Goal: Task Accomplishment & Management: Manage account settings

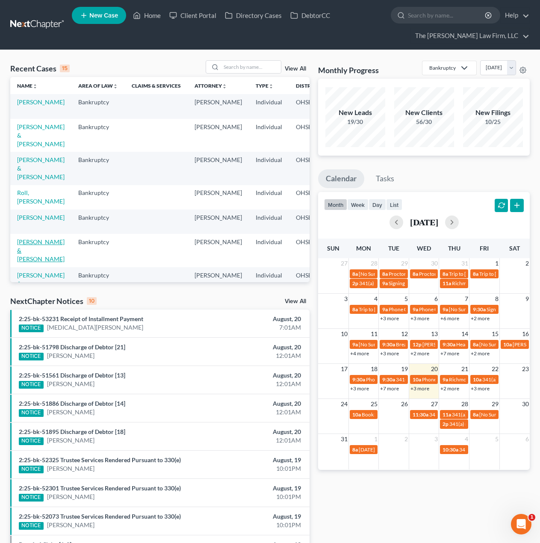
click at [34, 251] on link "[PERSON_NAME] & [PERSON_NAME]" at bounding box center [40, 250] width 47 height 24
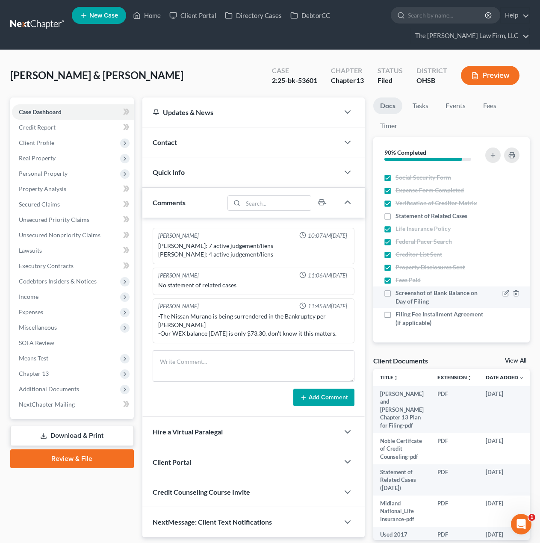
scroll to position [352, 0]
click at [411, 301] on span "Screenshot of Bank Balance on Day of Filing" at bounding box center [440, 297] width 88 height 17
click at [405, 294] on input "Screenshot of Bank Balance on Day of Filing" at bounding box center [402, 292] width 6 height 6
checkbox input "true"
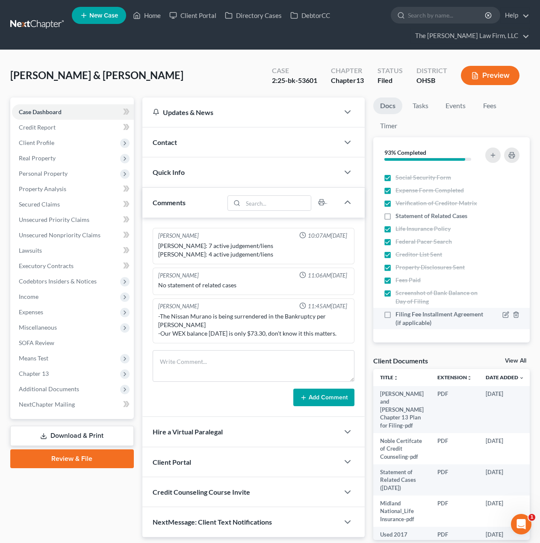
click at [413, 312] on span "Filing Fee Installment Agreement (if applicable)" at bounding box center [440, 318] width 88 height 17
click at [405, 312] on input "Filing Fee Installment Agreement (if applicable)" at bounding box center [402, 313] width 6 height 6
checkbox input "true"
click at [420, 218] on span "Statement of Related Cases" at bounding box center [432, 216] width 72 height 9
click at [405, 217] on input "Statement of Related Cases" at bounding box center [402, 215] width 6 height 6
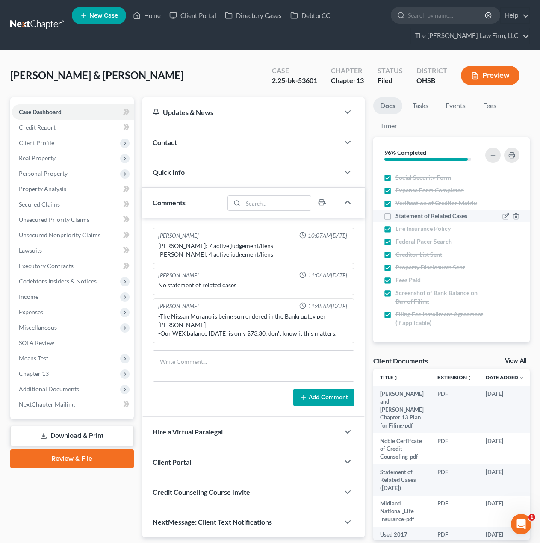
checkbox input "true"
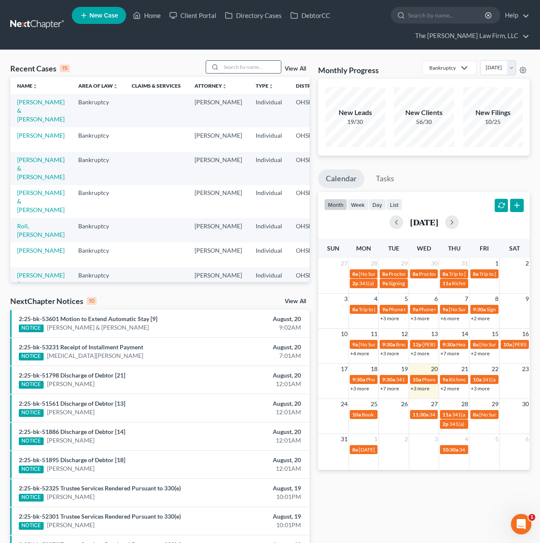
click at [254, 71] on input "search" at bounding box center [251, 67] width 60 height 12
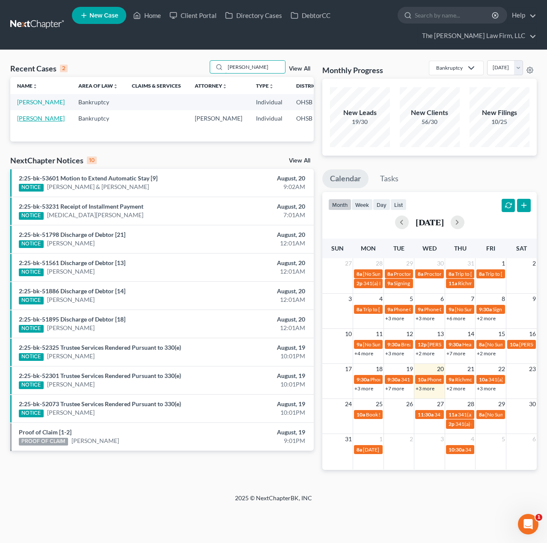
type input "erman"
click at [26, 122] on link "[PERSON_NAME]" at bounding box center [40, 118] width 47 height 7
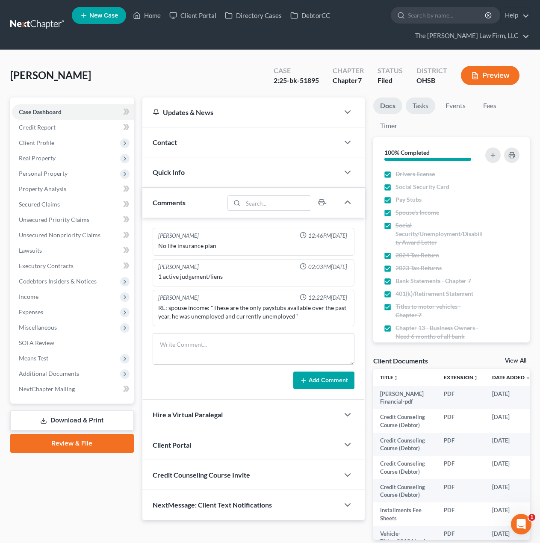
click at [419, 110] on link "Tasks" at bounding box center [421, 106] width 30 height 17
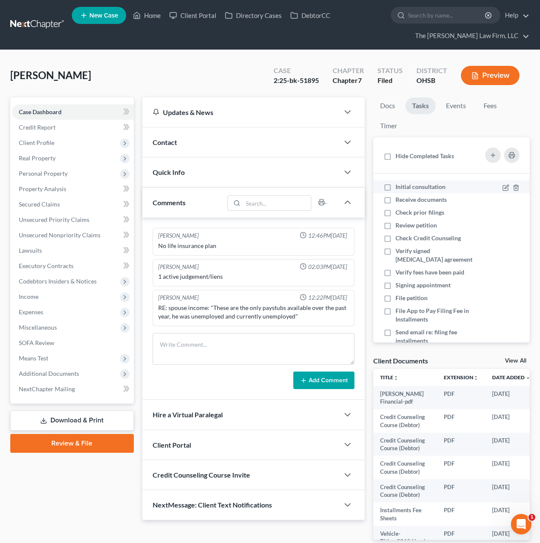
click at [403, 187] on span "Initial consultation" at bounding box center [421, 186] width 50 height 7
click at [403, 187] on input "Initial consultation" at bounding box center [402, 186] width 6 height 6
checkbox input "true"
click at [401, 202] on span "Receive documents" at bounding box center [421, 199] width 51 height 7
click at [401, 201] on input "Receive documents" at bounding box center [402, 198] width 6 height 6
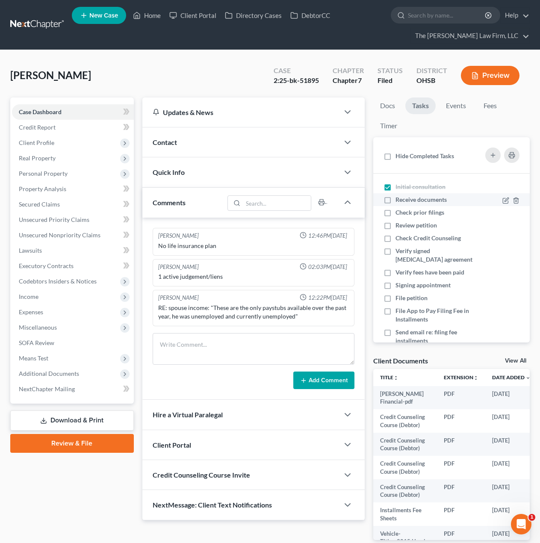
checkbox input "true"
click at [401, 212] on span "Check prior filings" at bounding box center [420, 212] width 49 height 7
click at [401, 212] on input "Check prior filings" at bounding box center [402, 211] width 6 height 6
checkbox input "true"
click at [401, 232] on li "Check Credit Counseling" at bounding box center [451, 238] width 157 height 13
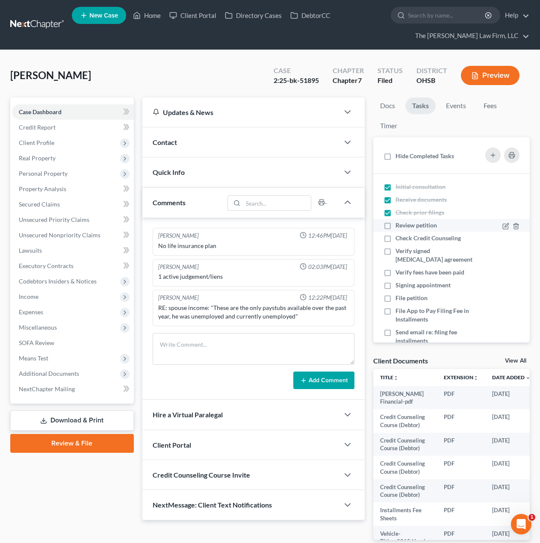
click at [403, 227] on span "Review petition" at bounding box center [416, 225] width 41 height 7
click at [403, 227] on input "Review petition" at bounding box center [402, 224] width 6 height 6
checkbox input "true"
click at [407, 241] on span "Check Credit Counseling" at bounding box center [428, 237] width 65 height 7
click at [405, 239] on input "Check Credit Counseling" at bounding box center [402, 237] width 6 height 6
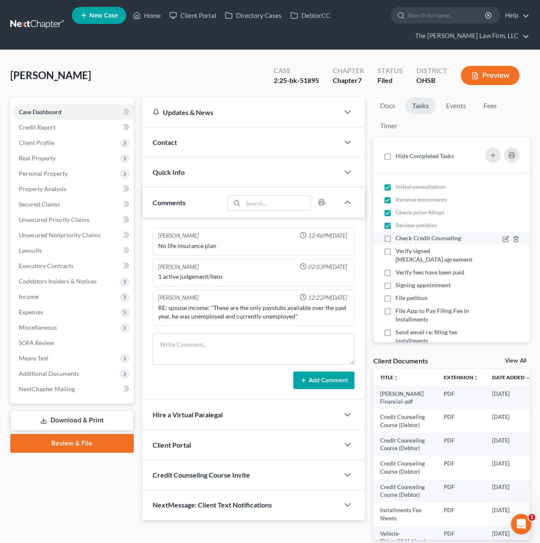
checkbox input "true"
click at [409, 260] on span "Verify signed [MEDICAL_DATA] agreement" at bounding box center [434, 255] width 77 height 16
click at [405, 252] on input "Verify signed [MEDICAL_DATA] agreement" at bounding box center [402, 250] width 6 height 6
checkbox input "true"
click at [409, 269] on span "Verify fees have been paid" at bounding box center [430, 272] width 69 height 7
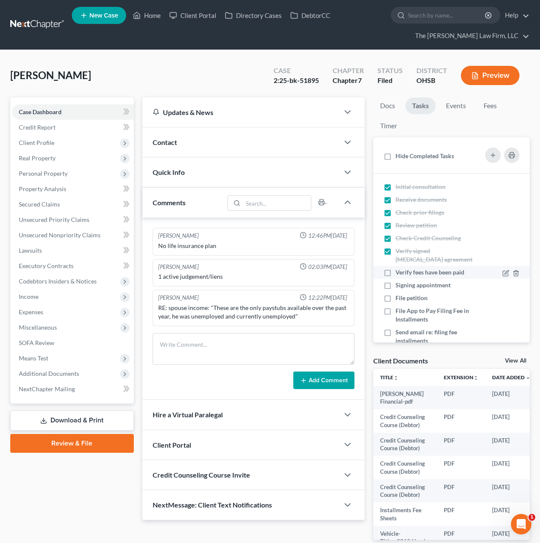
click at [405, 269] on input "Verify fees have been paid" at bounding box center [402, 271] width 6 height 6
checkbox input "true"
click at [408, 285] on span "Signing appointment" at bounding box center [423, 284] width 55 height 7
click at [405, 285] on input "Signing appointment" at bounding box center [402, 284] width 6 height 6
checkbox input "true"
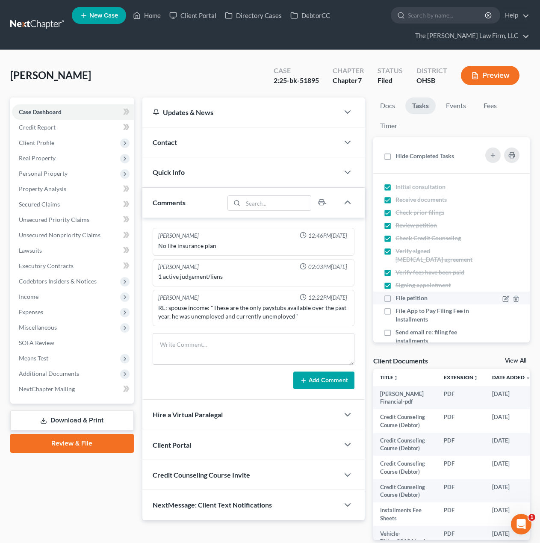
click at [404, 298] on span "File petition" at bounding box center [412, 297] width 32 height 7
click at [404, 298] on input "File petition" at bounding box center [402, 297] width 6 height 6
checkbox input "true"
click at [406, 312] on span "File App to Pay Filing Fee in Installments" at bounding box center [433, 315] width 74 height 16
click at [405, 312] on input "File App to Pay Filing Fee in Installments" at bounding box center [402, 310] width 6 height 6
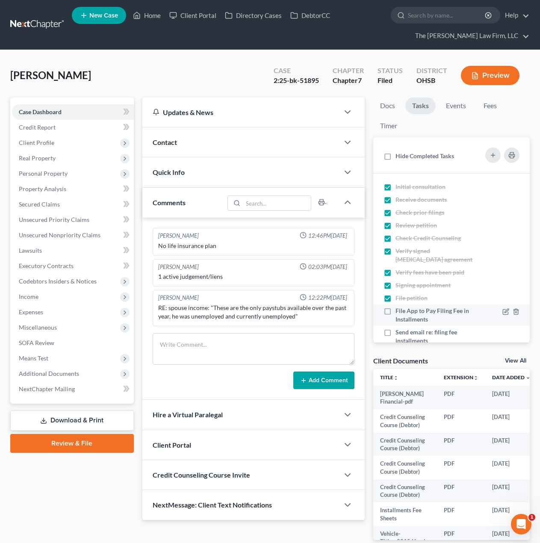
checkbox input "true"
click at [408, 332] on span "Send email re: filing fee installments" at bounding box center [427, 336] width 62 height 16
click at [405, 332] on input "Send email re: filing fee installments" at bounding box center [402, 331] width 6 height 6
checkbox input "true"
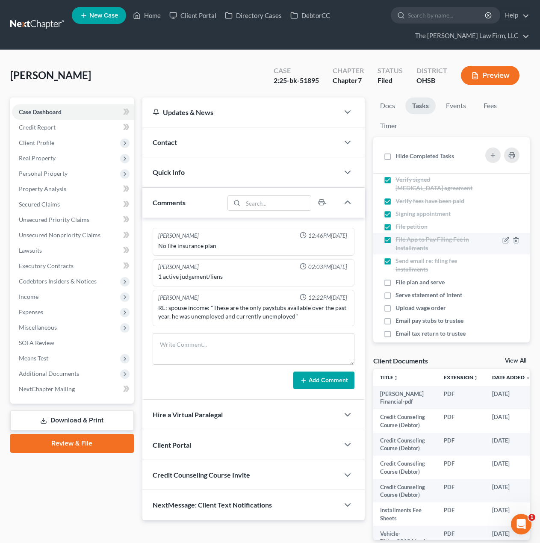
scroll to position [142, 0]
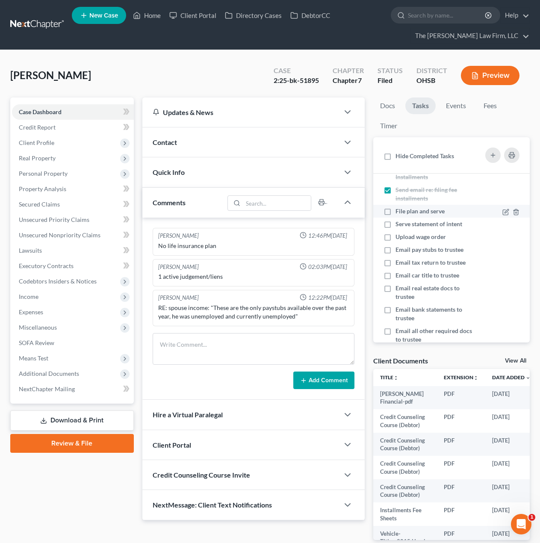
click at [411, 211] on span "File plan and serve" at bounding box center [420, 210] width 49 height 7
click at [405, 211] on input "File plan and serve" at bounding box center [402, 210] width 6 height 6
checkbox input "true"
click at [406, 225] on span "Serve statement of intent" at bounding box center [429, 223] width 67 height 7
click at [405, 225] on input "Serve statement of intent" at bounding box center [402, 223] width 6 height 6
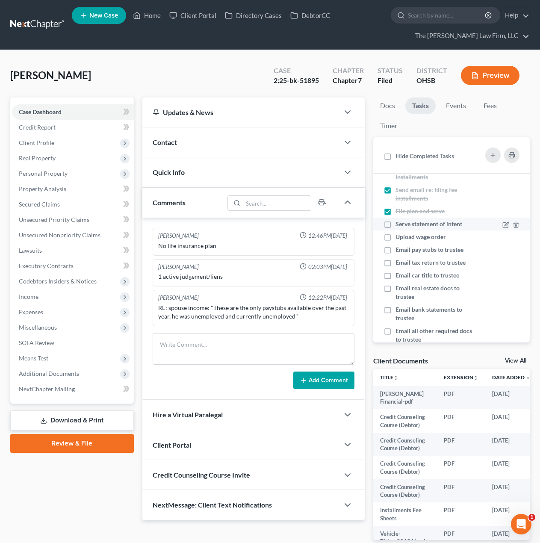
checkbox input "true"
click at [405, 245] on li "Email pay stubs to trustee" at bounding box center [451, 249] width 157 height 13
click at [405, 242] on li "Upload wage order" at bounding box center [451, 237] width 157 height 13
click at [405, 249] on span "Email pay stubs to trustee" at bounding box center [430, 249] width 68 height 7
click at [405, 249] on input "Email pay stubs to trustee" at bounding box center [402, 248] width 6 height 6
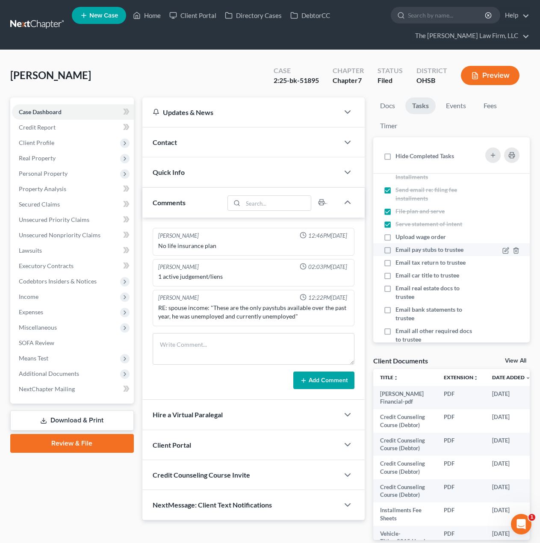
checkbox input "true"
click at [405, 239] on span "Upload wage order" at bounding box center [421, 236] width 50 height 7
click at [405, 238] on input "Upload wage order" at bounding box center [402, 236] width 6 height 6
checkbox input "true"
click at [406, 262] on span "Email tax return to trustee" at bounding box center [431, 262] width 70 height 7
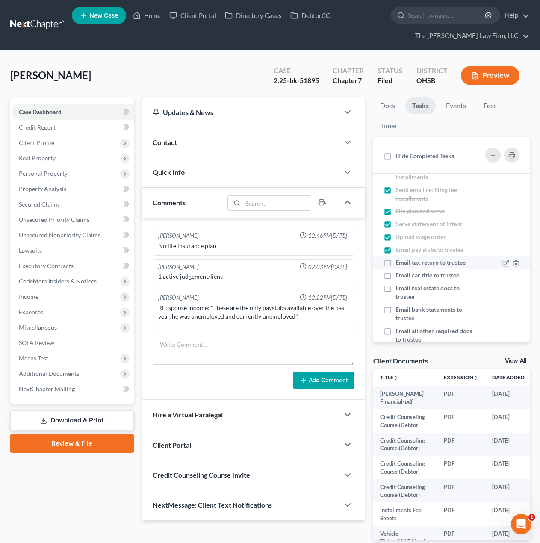
click at [405, 262] on input "Email tax return to trustee" at bounding box center [402, 261] width 6 height 6
checkbox input "true"
click at [406, 281] on li "Email car title to trustee" at bounding box center [451, 275] width 157 height 13
click at [404, 291] on span "Email real estate docs to trustee" at bounding box center [428, 292] width 64 height 16
click at [404, 290] on input "Email real estate docs to trustee" at bounding box center [402, 287] width 6 height 6
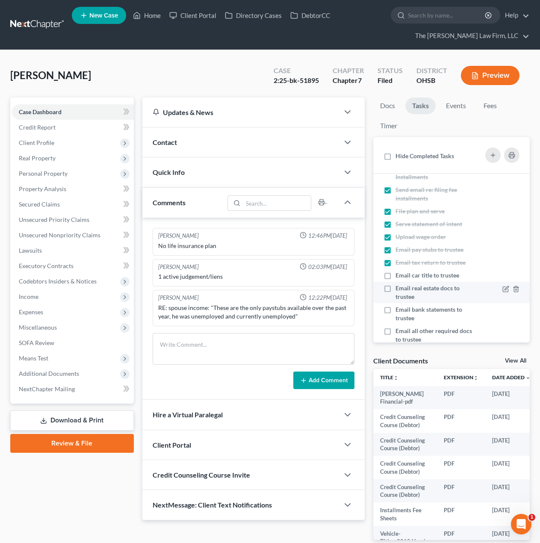
checkbox input "true"
click at [405, 275] on span "Email car title to trustee" at bounding box center [428, 275] width 64 height 7
click at [405, 275] on input "Email car title to trustee" at bounding box center [402, 274] width 6 height 6
checkbox input "true"
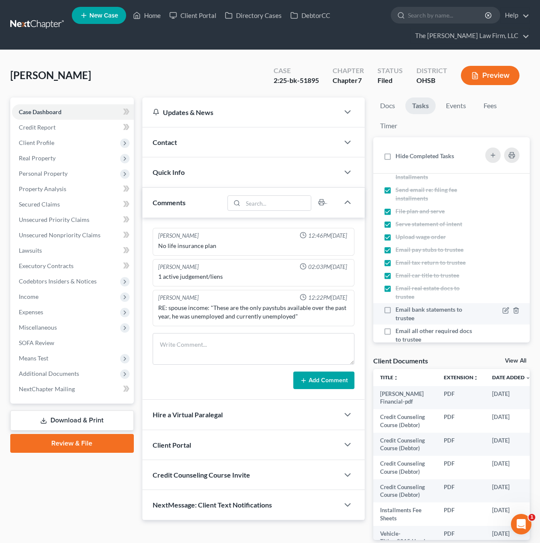
click at [404, 307] on span "Email bank statements to trustee" at bounding box center [429, 314] width 67 height 16
click at [404, 307] on input "Email bank statements to trustee" at bounding box center [402, 308] width 6 height 6
checkbox input "true"
click at [408, 332] on span "Email all other required docs to trustee" at bounding box center [434, 335] width 77 height 16
click at [405, 332] on input "Email all other required docs to trustee" at bounding box center [402, 330] width 6 height 6
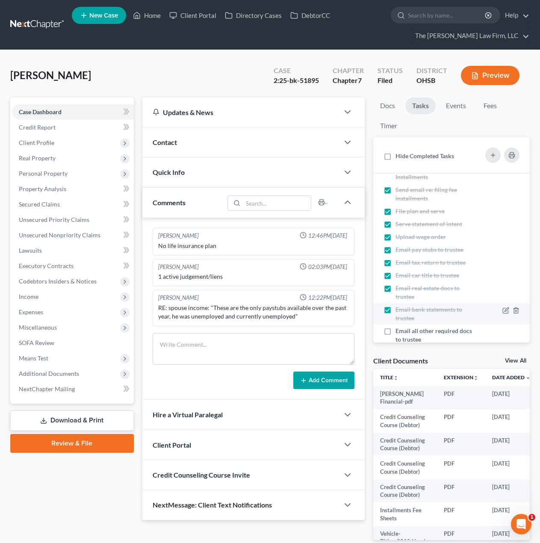
checkbox input "true"
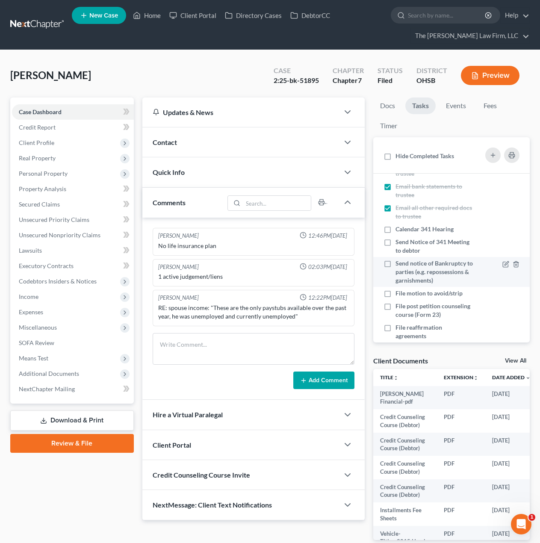
scroll to position [285, 0]
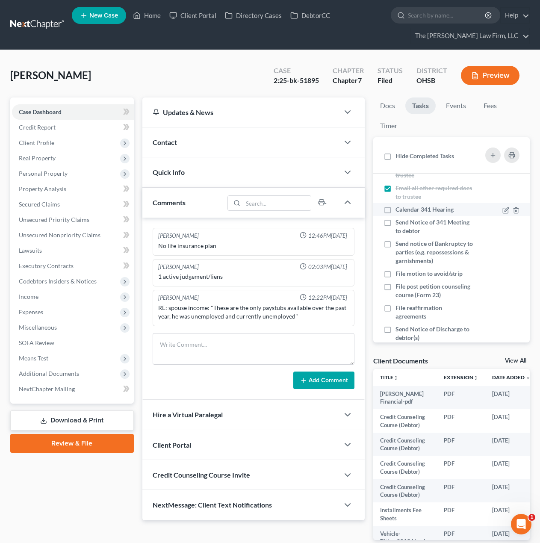
click at [417, 212] on span "Calendar 341 Hearing" at bounding box center [425, 209] width 58 height 7
click at [405, 211] on input "Calendar 341 Hearing" at bounding box center [402, 208] width 6 height 6
checkbox input "true"
click at [411, 234] on span "Send Notice of 341 Meeting to debtor" at bounding box center [433, 227] width 74 height 16
click at [405, 224] on input "Send Notice of 341 Meeting to debtor" at bounding box center [402, 221] width 6 height 6
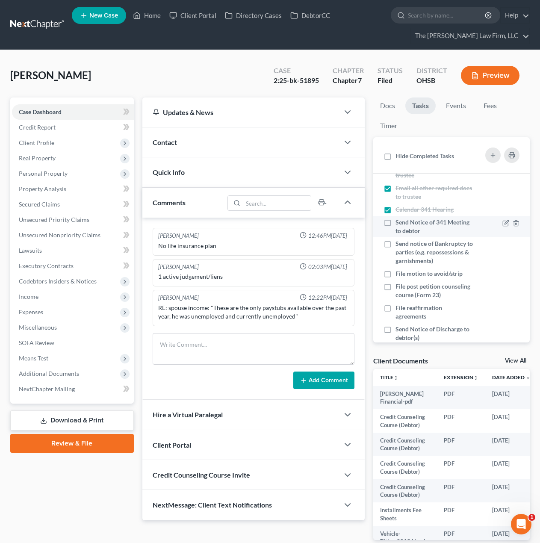
checkbox input "true"
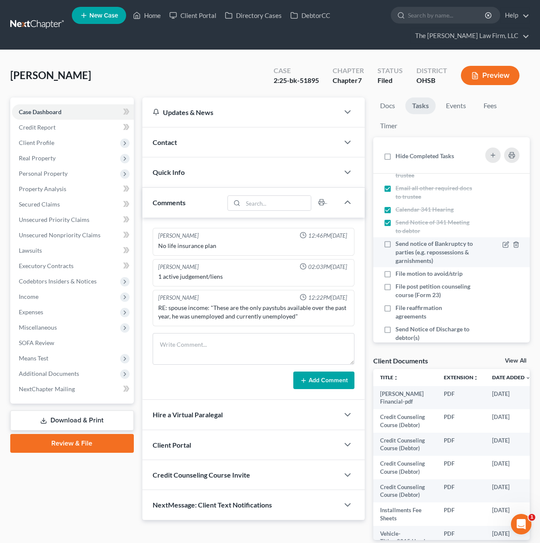
click at [405, 254] on span "Send notice of Bankruptcy to parties (e.g. repossessions & garnishments)" at bounding box center [434, 252] width 77 height 24
click at [405, 245] on input "Send notice of Bankruptcy to parties (e.g. repossessions & garnishments)" at bounding box center [402, 242] width 6 height 6
checkbox input "true"
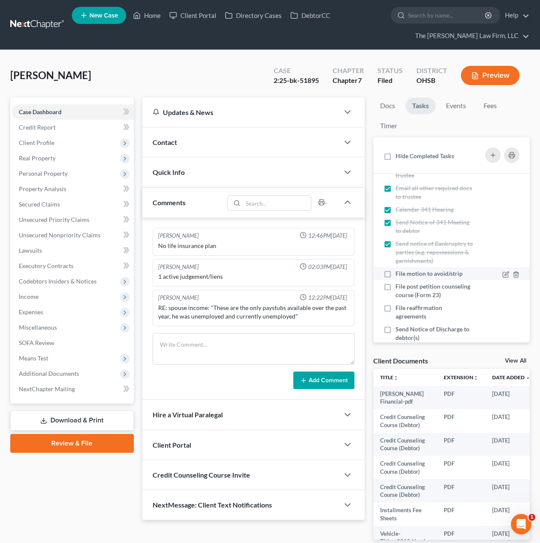
click at [411, 277] on span "File motion to avoid/strip" at bounding box center [429, 273] width 67 height 7
click at [405, 275] on input "File motion to avoid/strip" at bounding box center [402, 272] width 6 height 6
checkbox input "true"
click at [408, 299] on span "File post petition counseling course (Form 23)" at bounding box center [433, 291] width 75 height 16
click at [405, 288] on input "File post petition counseling course (Form 23)" at bounding box center [402, 285] width 6 height 6
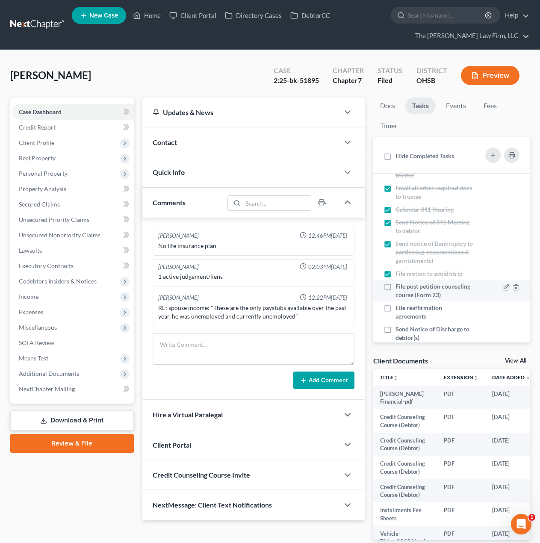
checkbox input "true"
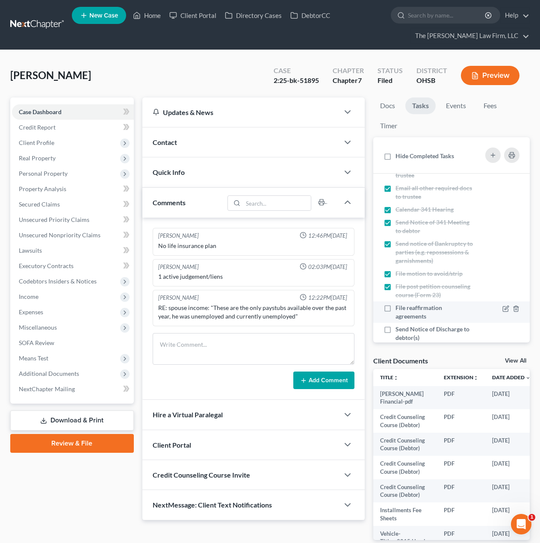
click at [410, 320] on span "File reaffirmation agreements" at bounding box center [419, 312] width 47 height 16
click at [405, 309] on input "File reaffirmation agreements" at bounding box center [402, 307] width 6 height 6
checkbox input "true"
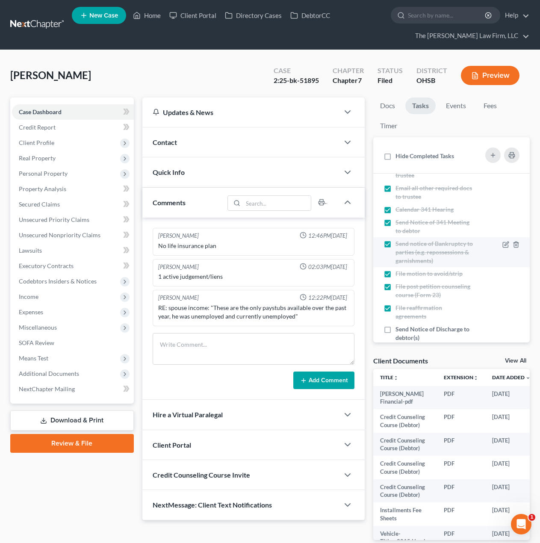
scroll to position [331, 0]
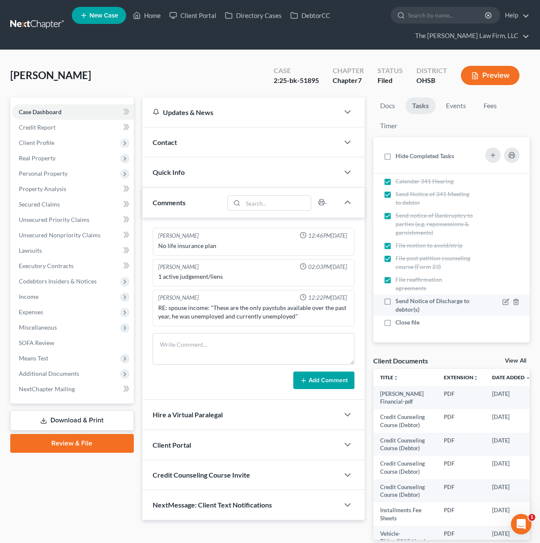
click at [416, 301] on span "Send Notice of Discharge to debtor(s)" at bounding box center [433, 305] width 74 height 16
click at [405, 301] on input "Send Notice of Discharge to debtor(s)" at bounding box center [402, 300] width 6 height 6
checkbox input "true"
click at [410, 325] on span "Close file" at bounding box center [408, 322] width 24 height 7
click at [405, 324] on input "Close file" at bounding box center [402, 321] width 6 height 6
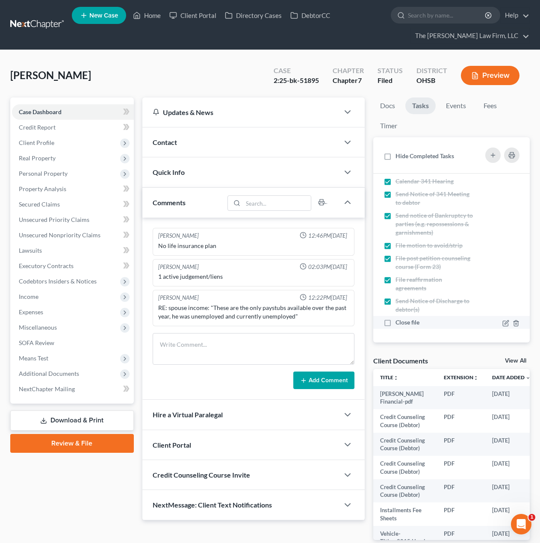
checkbox input "true"
click at [83, 376] on span "Additional Documents" at bounding box center [73, 373] width 122 height 15
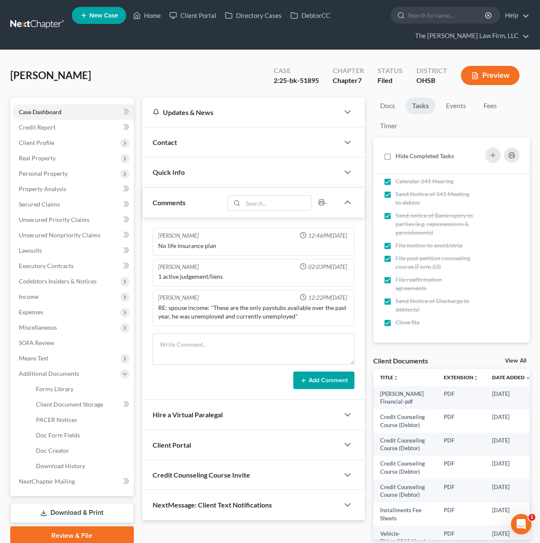
click at [222, 178] on div "Quick Info" at bounding box center [240, 172] width 197 height 30
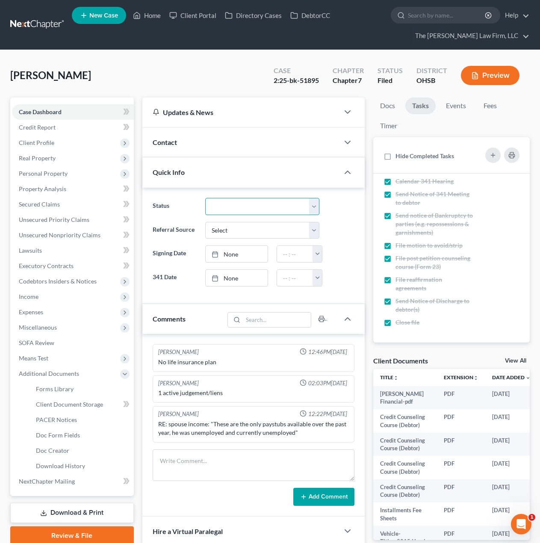
click at [235, 211] on select "341 Complete / Confirmation Pending 341 Pending Confirmed Discharged Dismissed …" at bounding box center [262, 206] width 114 height 17
select select "3"
click at [205, 198] on select "341 Complete / Confirmation Pending 341 Pending Confirmed Discharged Dismissed …" at bounding box center [262, 206] width 114 height 17
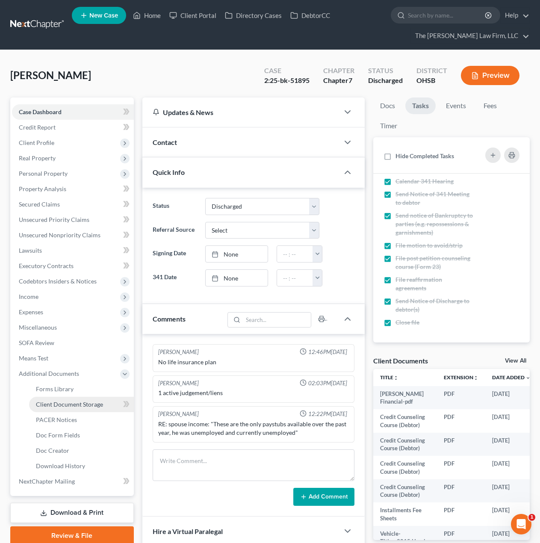
click at [64, 406] on span "Client Document Storage" at bounding box center [69, 404] width 67 height 7
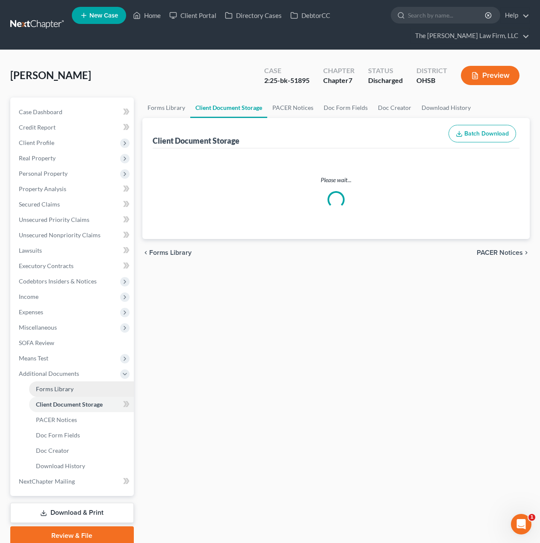
select select "52"
select select "61"
select select "7"
select select "37"
select select "7"
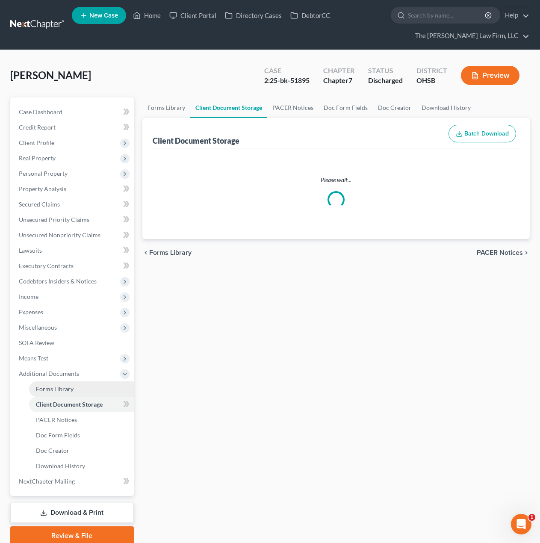
select select "7"
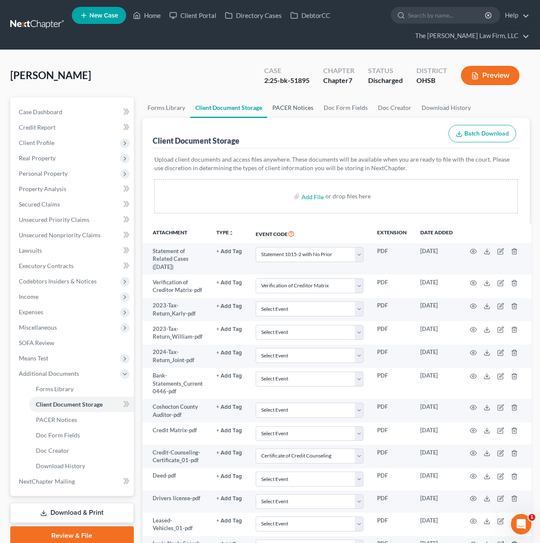
click at [293, 109] on link "PACER Notices" at bounding box center [292, 108] width 51 height 21
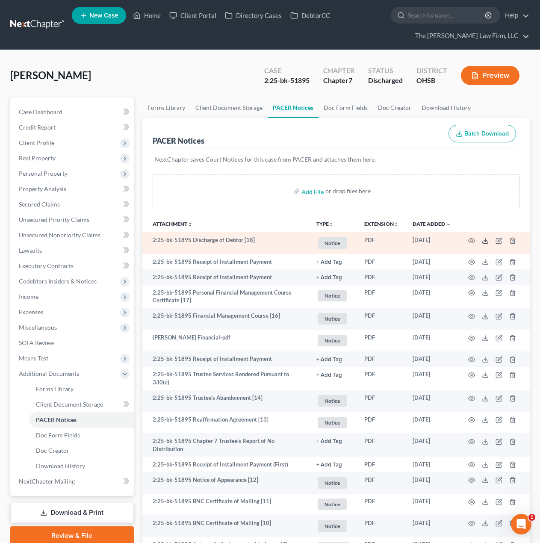
click at [483, 241] on icon at bounding box center [485, 240] width 7 height 7
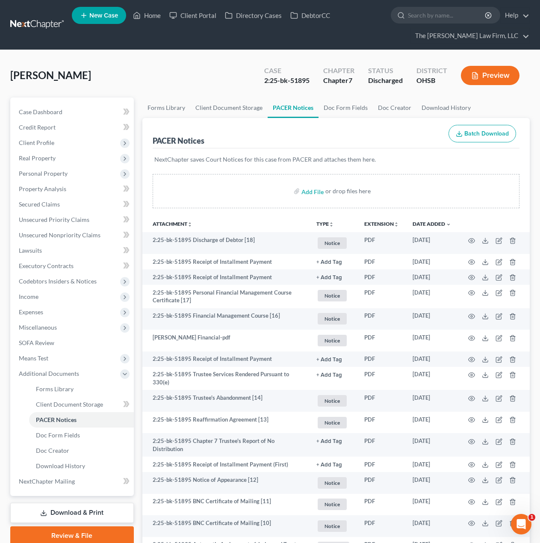
click at [47, 21] on link at bounding box center [37, 24] width 55 height 15
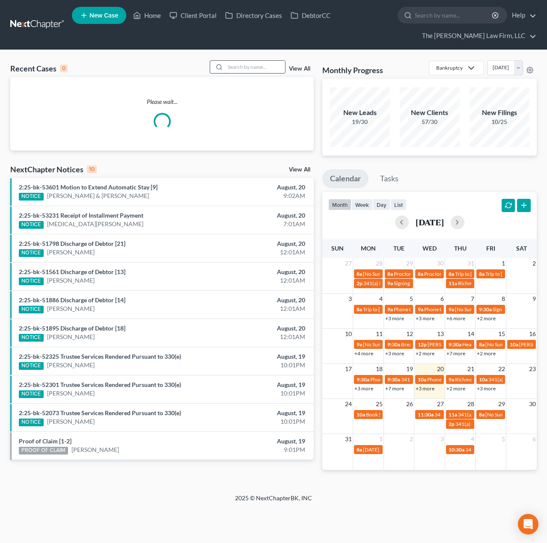
click at [265, 69] on input "search" at bounding box center [255, 67] width 60 height 12
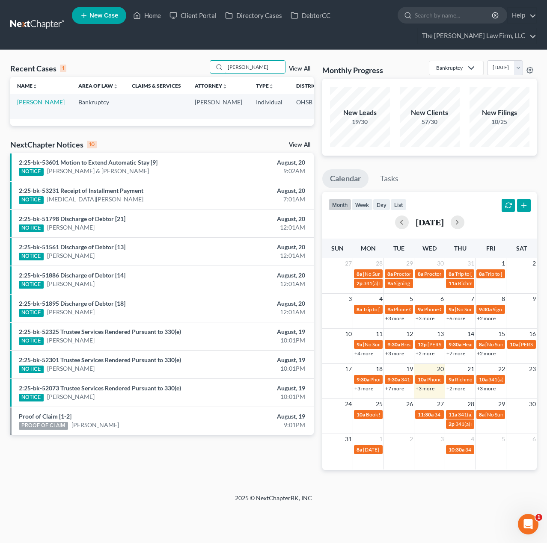
type input "[PERSON_NAME]"
click at [26, 105] on link "[PERSON_NAME]" at bounding box center [40, 101] width 47 height 7
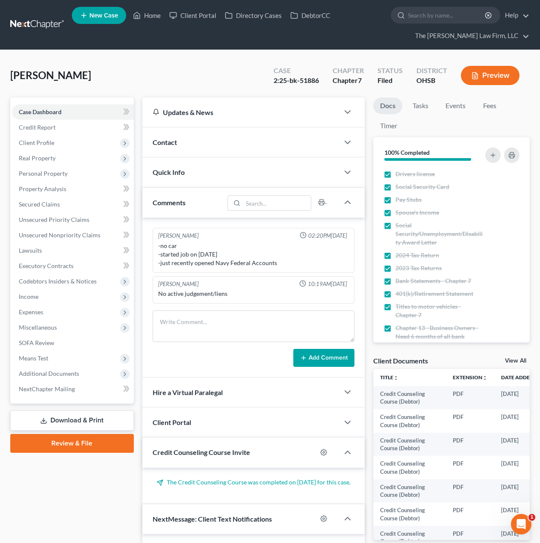
click at [224, 167] on div "Quick Info" at bounding box center [240, 172] width 197 height 30
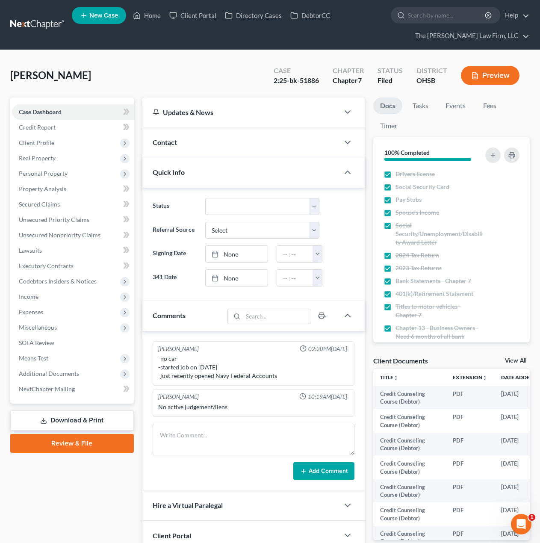
scroll to position [1885, 0]
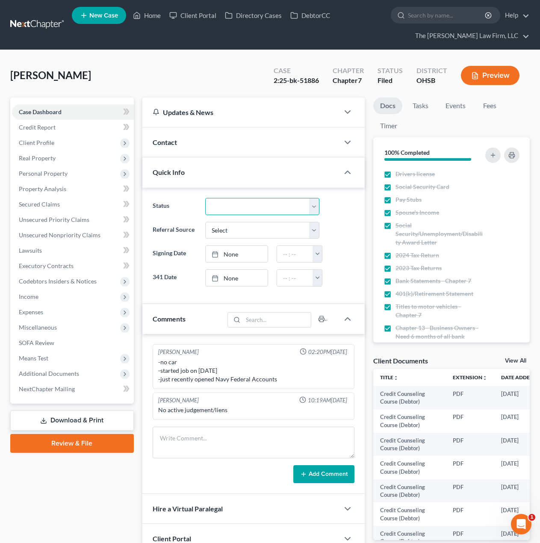
click at [231, 209] on select "341 Complete / Confirmation Pending 341 Pending Confirmed Discharged Dismissed …" at bounding box center [262, 206] width 114 height 17
select select "3"
click at [205, 198] on select "341 Complete / Confirmation Pending 341 Pending Confirmed Discharged Dismissed …" at bounding box center [262, 206] width 114 height 17
click at [406, 106] on link "Tasks" at bounding box center [421, 106] width 30 height 17
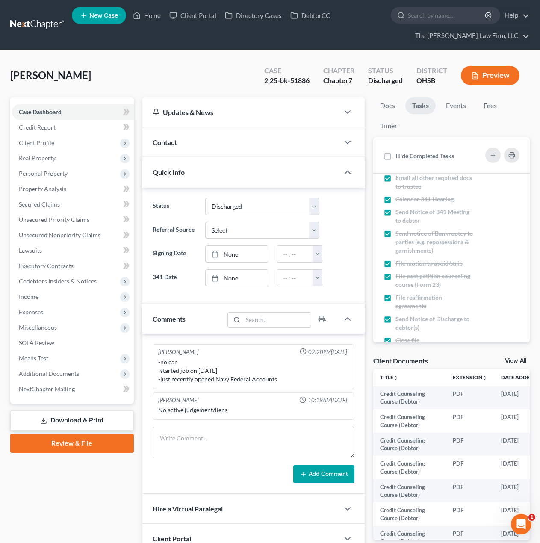
scroll to position [331, 0]
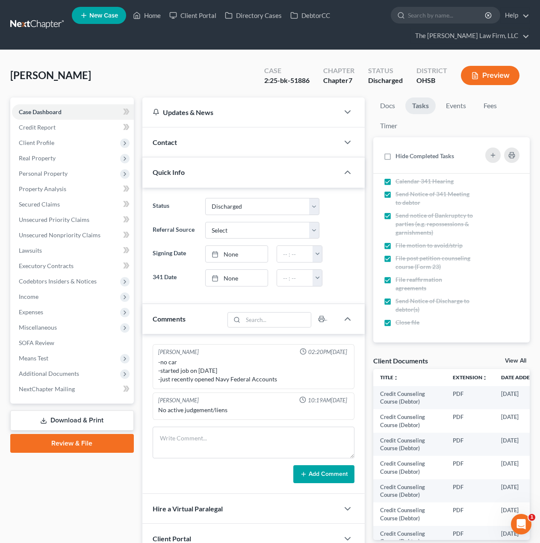
click at [414, 156] on span "Hide Completed Tasks" at bounding box center [425, 155] width 59 height 7
click at [405, 156] on input "Hide Completed Tasks" at bounding box center [402, 155] width 6 height 6
checkbox input "true"
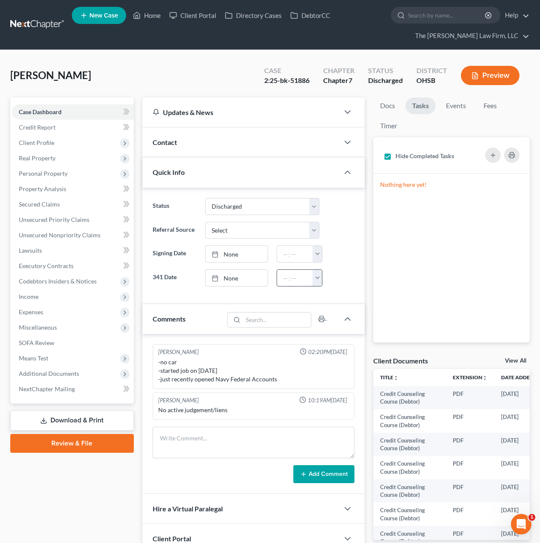
scroll to position [0, 0]
click at [57, 377] on span "Additional Documents" at bounding box center [73, 373] width 122 height 15
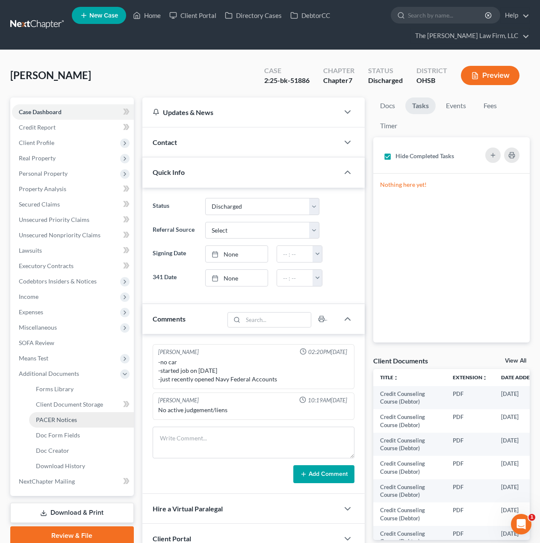
click at [47, 418] on span "PACER Notices" at bounding box center [56, 419] width 41 height 7
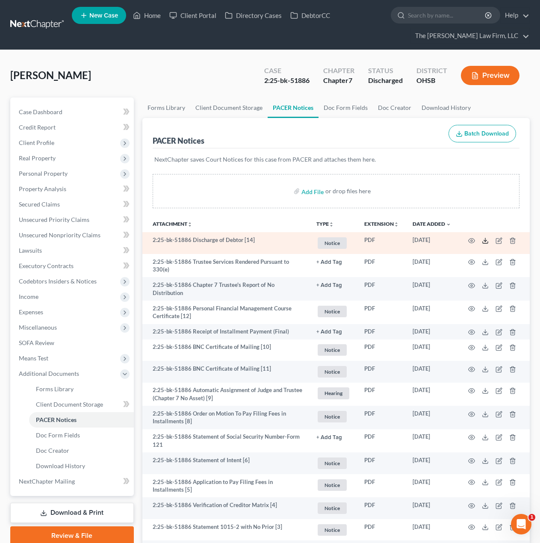
click at [485, 240] on line at bounding box center [485, 239] width 0 height 3
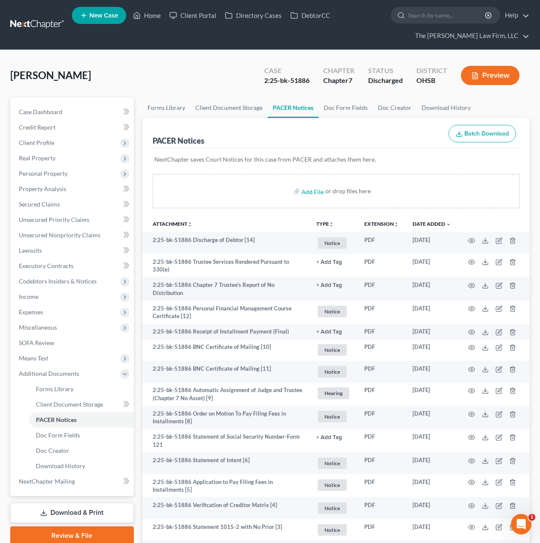
click at [32, 21] on link at bounding box center [37, 24] width 55 height 15
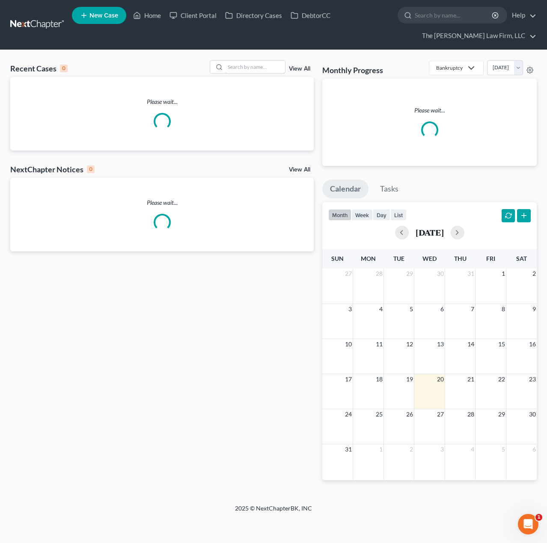
click at [259, 65] on input "search" at bounding box center [255, 67] width 60 height 12
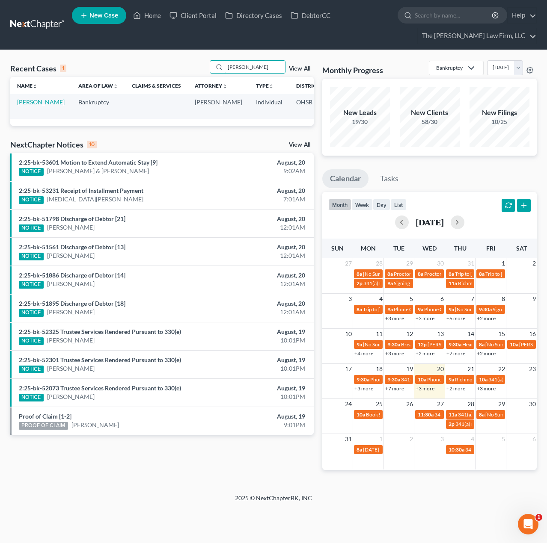
type input "gaus"
click at [31, 102] on link "Gaus, Wendi" at bounding box center [40, 101] width 47 height 7
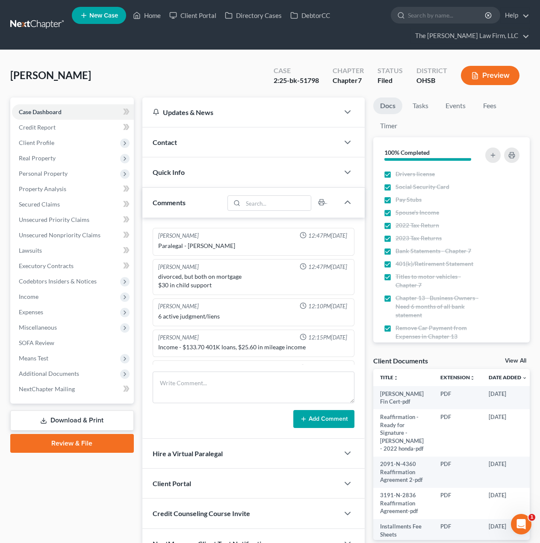
click at [222, 142] on div "Contact" at bounding box center [240, 142] width 197 height 30
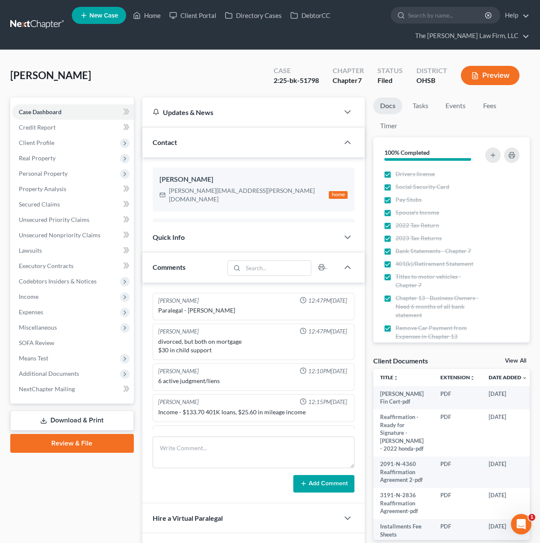
scroll to position [24, 0]
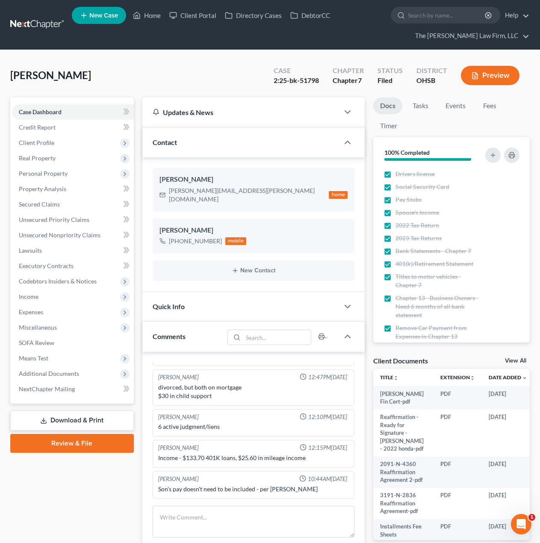
click at [213, 295] on div "Quick Info" at bounding box center [240, 307] width 197 height 30
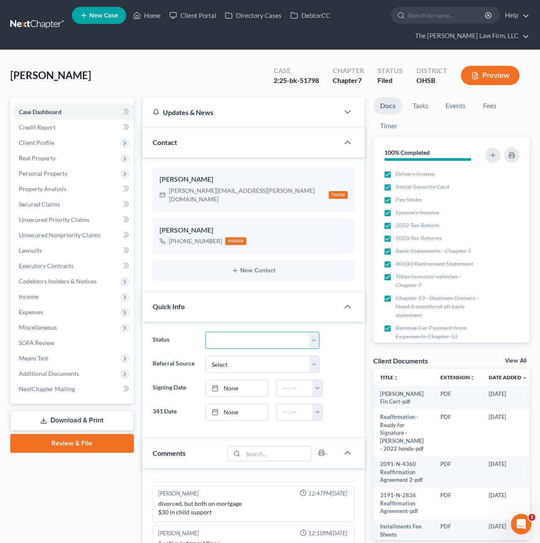
click at [244, 334] on select "341 Complete / Confirmation Pending 341 Pending Confirmed Discharged Dismissed …" at bounding box center [262, 340] width 114 height 17
select select "3"
click at [205, 332] on select "341 Complete / Confirmation Pending 341 Pending Confirmed Discharged Dismissed …" at bounding box center [262, 340] width 114 height 17
click at [424, 107] on link "Tasks" at bounding box center [421, 106] width 30 height 17
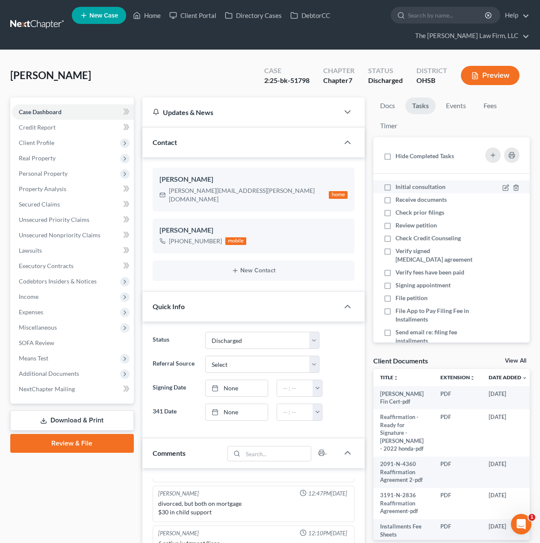
click at [408, 187] on span "Initial consultation" at bounding box center [421, 186] width 50 height 7
click at [405, 187] on input "Initial consultation" at bounding box center [402, 186] width 6 height 6
checkbox input "true"
click at [407, 199] on span "Receive documents" at bounding box center [421, 199] width 51 height 7
click at [405, 199] on input "Receive documents" at bounding box center [402, 198] width 6 height 6
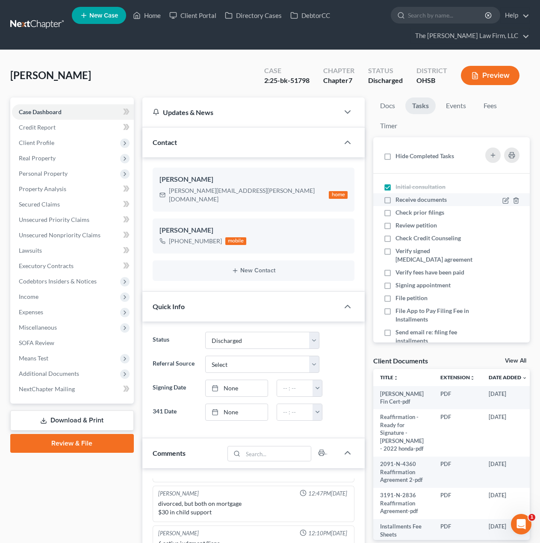
checkbox input "true"
click at [407, 215] on span "Check prior filings" at bounding box center [420, 212] width 49 height 7
click at [405, 214] on input "Check prior filings" at bounding box center [402, 211] width 6 height 6
checkbox input "true"
click at [407, 225] on span "Review petition" at bounding box center [416, 225] width 41 height 7
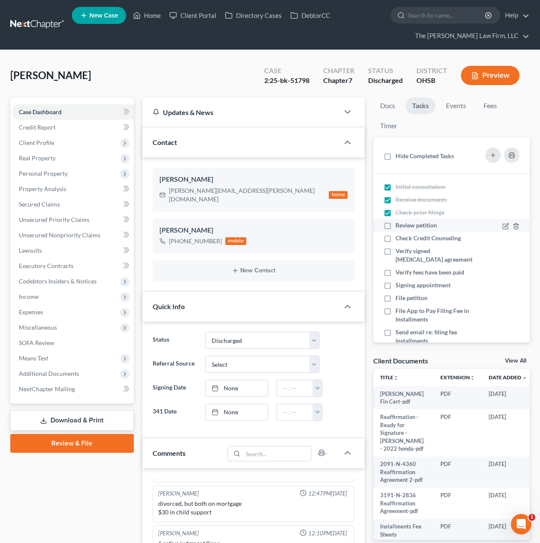
click at [405, 225] on input "Review petition" at bounding box center [402, 224] width 6 height 6
checkbox input "true"
click at [408, 239] on span "Check Credit Counseling" at bounding box center [428, 237] width 65 height 7
click at [405, 239] on input "Check Credit Counseling" at bounding box center [402, 237] width 6 height 6
checkbox input "true"
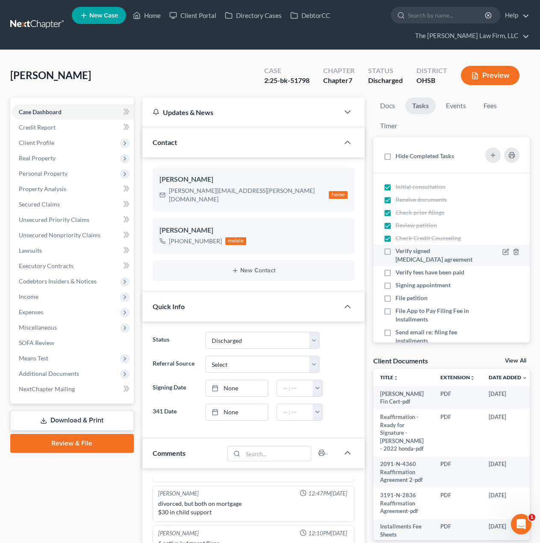
click at [412, 251] on span "Verify signed [MEDICAL_DATA] agreement" at bounding box center [434, 255] width 77 height 16
click at [405, 251] on input "Verify signed [MEDICAL_DATA] agreement" at bounding box center [402, 250] width 6 height 6
checkbox input "true"
click at [414, 270] on span "Verify fees have been paid" at bounding box center [430, 272] width 69 height 7
click at [405, 270] on input "Verify fees have been paid" at bounding box center [402, 271] width 6 height 6
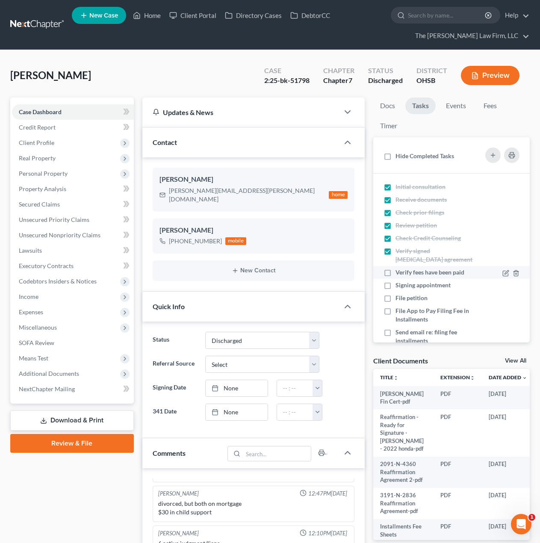
checkbox input "true"
click at [414, 282] on span "Signing appointment" at bounding box center [423, 284] width 55 height 7
click at [405, 282] on input "Signing appointment" at bounding box center [402, 284] width 6 height 6
checkbox input "true"
click at [412, 301] on span "File petition" at bounding box center [412, 297] width 32 height 7
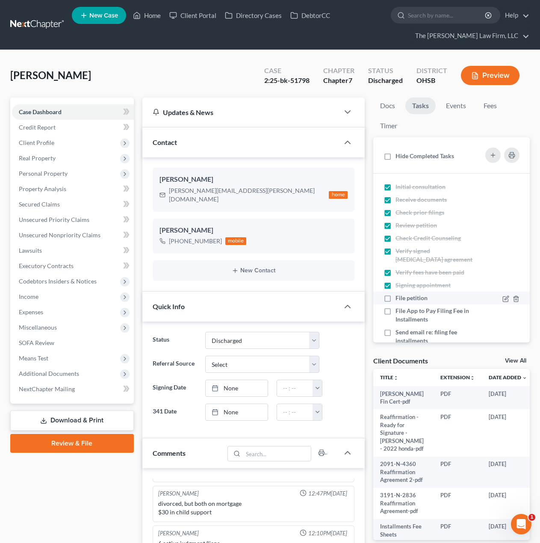
click at [405, 299] on input "File petition" at bounding box center [402, 297] width 6 height 6
checkbox input "true"
click at [408, 316] on span "File App to Pay Filing Fee in Installments" at bounding box center [433, 315] width 74 height 16
click at [405, 312] on input "File App to Pay Filing Fee in Installments" at bounding box center [402, 310] width 6 height 6
checkbox input "true"
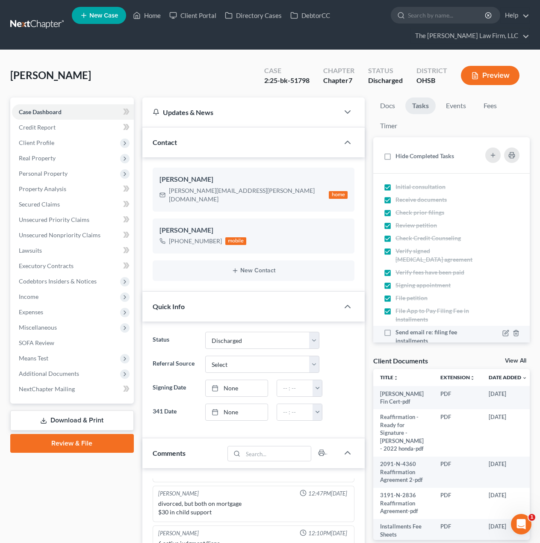
click at [408, 335] on span "Send email re: filing fee installments" at bounding box center [427, 336] width 62 height 16
click at [405, 334] on input "Send email re: filing fee installments" at bounding box center [402, 331] width 6 height 6
checkbox input "true"
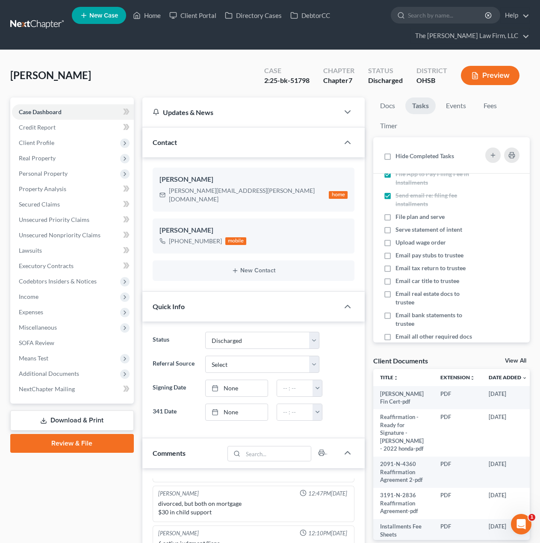
scroll to position [142, 0]
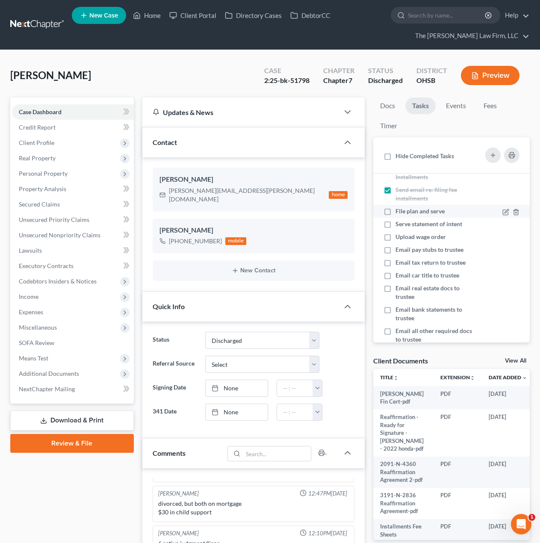
click at [408, 211] on span "File plan and serve" at bounding box center [420, 210] width 49 height 7
click at [405, 211] on input "File plan and serve" at bounding box center [402, 210] width 6 height 6
checkbox input "true"
click at [406, 223] on span "Serve statement of intent" at bounding box center [429, 223] width 67 height 7
click at [405, 223] on input "Serve statement of intent" at bounding box center [402, 223] width 6 height 6
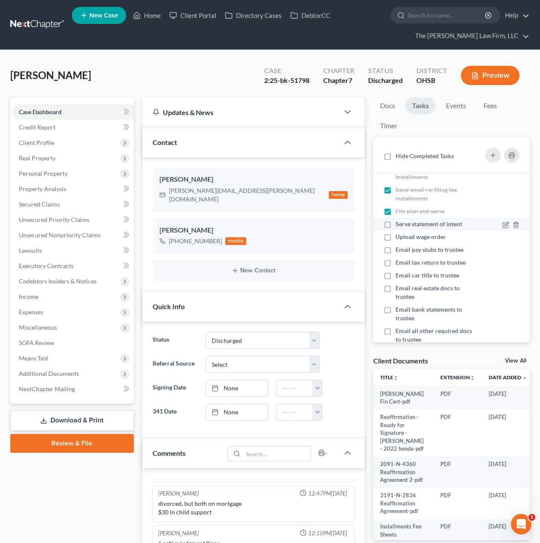
checkbox input "true"
click at [405, 242] on li "Upload wage order" at bounding box center [451, 237] width 157 height 13
click at [406, 254] on div "Email pay stubs to trustee" at bounding box center [433, 249] width 75 height 9
click at [405, 251] on input "Email pay stubs to trustee" at bounding box center [402, 248] width 6 height 6
checkbox input "true"
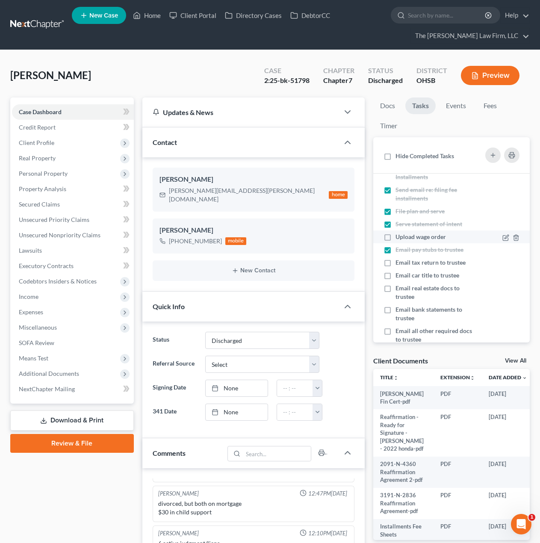
click at [410, 238] on span "Upload wage order" at bounding box center [421, 236] width 50 height 7
click at [405, 238] on input "Upload wage order" at bounding box center [402, 236] width 6 height 6
checkbox input "true"
click at [411, 261] on span "Email tax return to trustee" at bounding box center [431, 262] width 70 height 7
click at [405, 261] on input "Email tax return to trustee" at bounding box center [402, 261] width 6 height 6
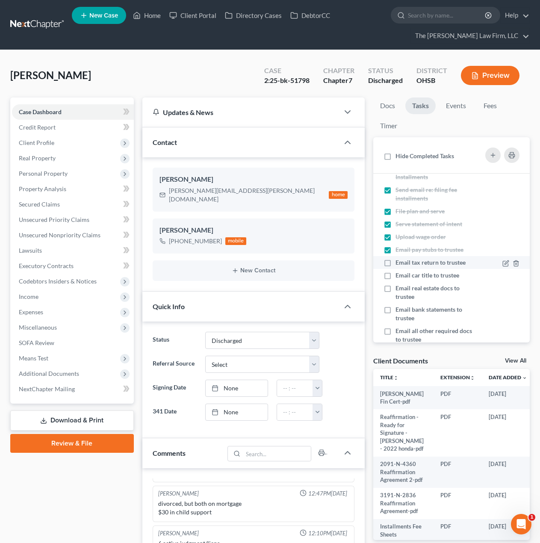
checkbox input "true"
click at [411, 276] on span "Email car title to trustee" at bounding box center [428, 275] width 64 height 7
click at [405, 276] on input "Email car title to trustee" at bounding box center [402, 274] width 6 height 6
checkbox input "true"
click at [409, 295] on span "Email real estate docs to trustee" at bounding box center [428, 292] width 64 height 16
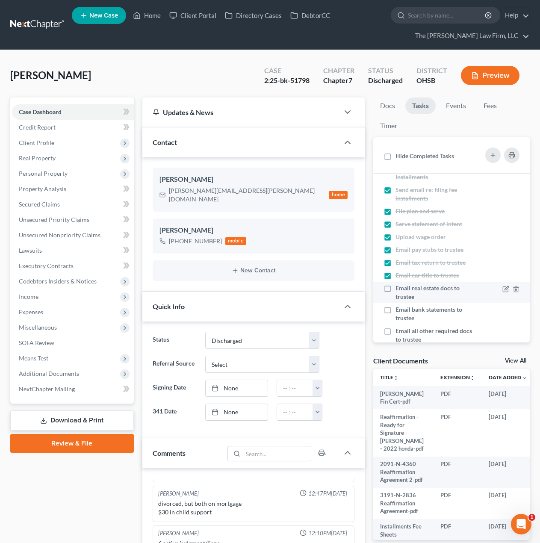
click at [405, 290] on input "Email real estate docs to trustee" at bounding box center [402, 287] width 6 height 6
checkbox input "true"
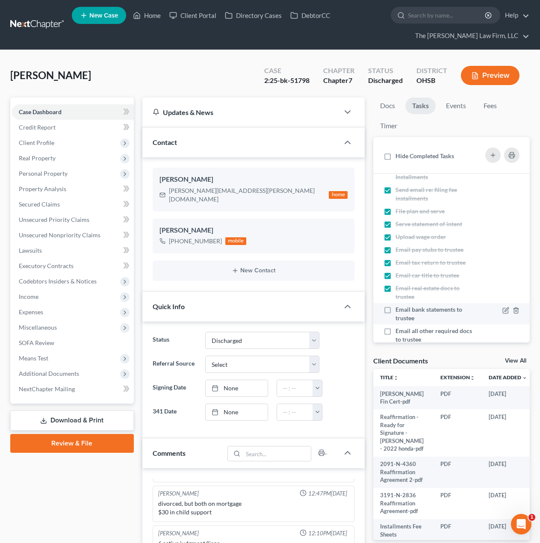
click at [413, 310] on span "Email bank statements to trustee" at bounding box center [429, 314] width 67 height 16
click at [405, 310] on input "Email bank statements to trustee" at bounding box center [402, 308] width 6 height 6
checkbox input "true"
click at [414, 332] on span "Email all other required docs to trustee" at bounding box center [434, 335] width 77 height 16
click at [405, 332] on input "Email all other required docs to trustee" at bounding box center [402, 330] width 6 height 6
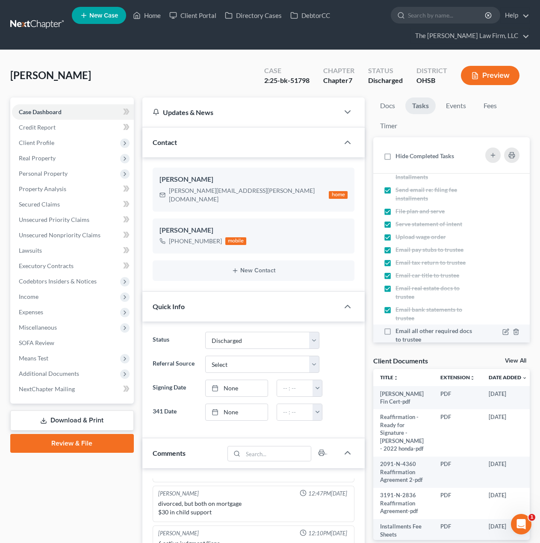
checkbox input "true"
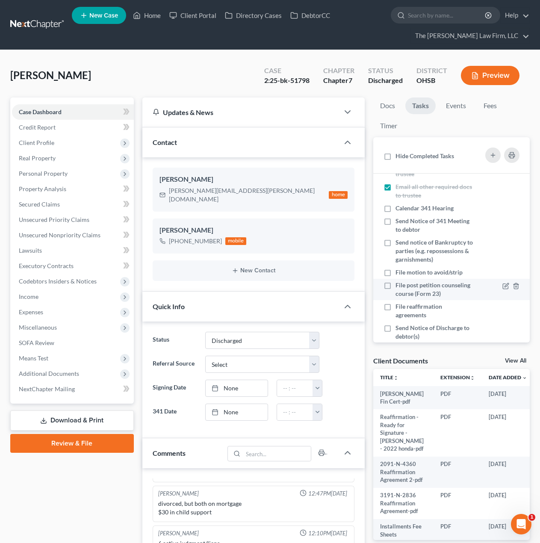
scroll to position [259, 0]
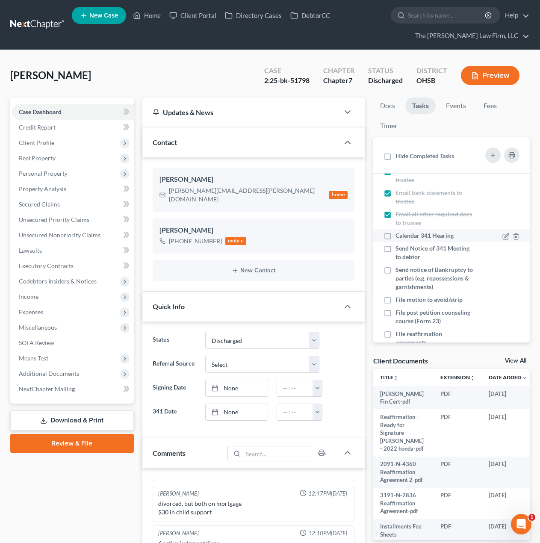
click at [416, 240] on li "Calendar 341 Hearing" at bounding box center [451, 235] width 157 height 13
click at [414, 250] on span "Send Notice of 341 Meeting to debtor" at bounding box center [433, 253] width 74 height 16
click at [405, 250] on input "Send Notice of 341 Meeting to debtor" at bounding box center [402, 247] width 6 height 6
checkbox input "true"
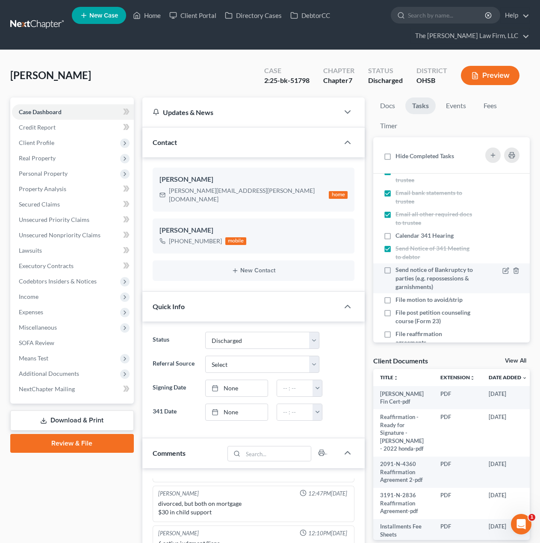
click at [414, 273] on span "Send notice of Bankruptcy to parties (e.g. repossessions & garnishments)" at bounding box center [434, 278] width 77 height 24
click at [405, 271] on input "Send notice of Bankruptcy to parties (e.g. repossessions & garnishments)" at bounding box center [402, 269] width 6 height 6
checkbox input "true"
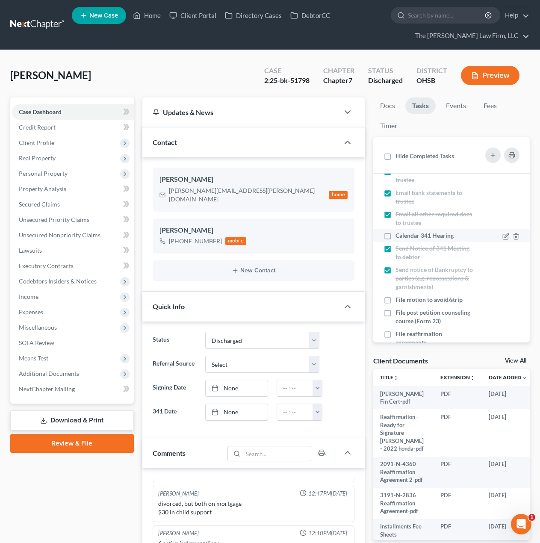
click at [414, 236] on span "Calendar 341 Hearing" at bounding box center [425, 235] width 58 height 7
click at [405, 236] on input "Calendar 341 Hearing" at bounding box center [402, 234] width 6 height 6
checkbox input "true"
click at [417, 317] on span "File post petition counseling course (Form 23)" at bounding box center [433, 317] width 75 height 16
click at [405, 314] on input "File post petition counseling course (Form 23)" at bounding box center [402, 311] width 6 height 6
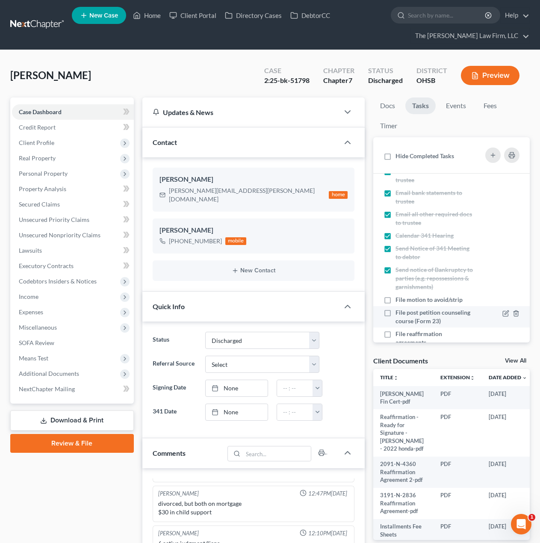
checkbox input "true"
click at [420, 303] on span "File motion to avoid/strip" at bounding box center [429, 299] width 67 height 7
click at [405, 301] on input "File motion to avoid/strip" at bounding box center [402, 299] width 6 height 6
checkbox input "true"
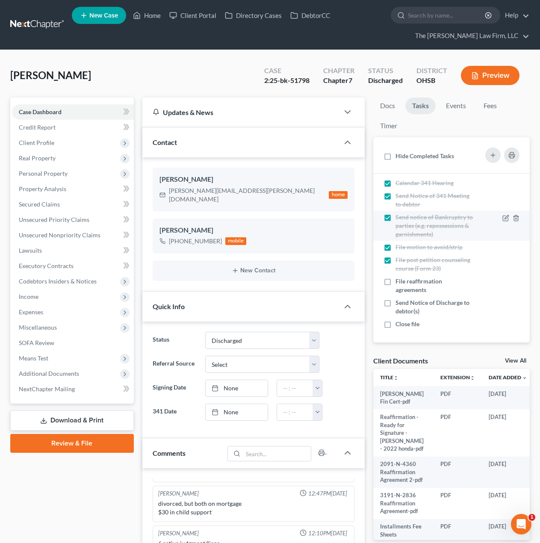
scroll to position [331, 0]
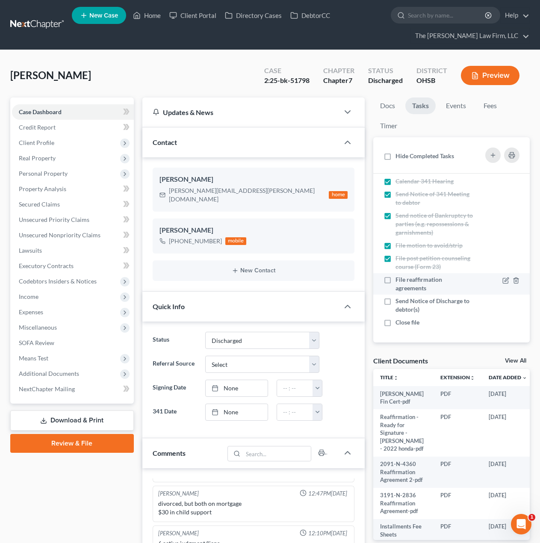
click at [425, 279] on span "File reaffirmation agreements" at bounding box center [419, 284] width 47 height 16
click at [405, 279] on input "File reaffirmation agreements" at bounding box center [402, 278] width 6 height 6
checkbox input "true"
click at [417, 295] on li "Send Notice of Discharge to debtor(s)" at bounding box center [451, 305] width 157 height 21
click at [408, 325] on span "Close file" at bounding box center [408, 322] width 24 height 7
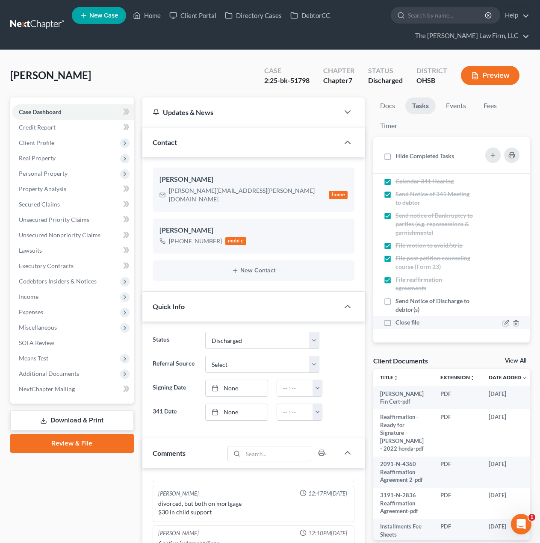
click at [405, 324] on input "Close file" at bounding box center [402, 321] width 6 height 6
checkbox input "true"
click at [409, 305] on div "Send Notice of Discharge to debtor(s)" at bounding box center [434, 305] width 77 height 17
click at [405, 302] on input "Send Notice of Discharge to debtor(s)" at bounding box center [402, 300] width 6 height 6
checkbox input "true"
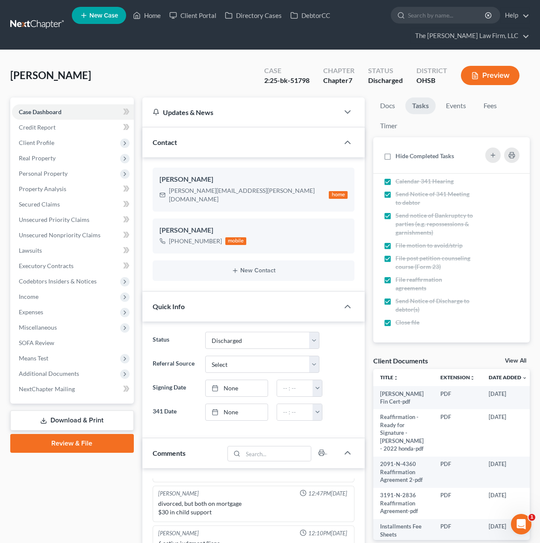
click at [420, 155] on span "Hide Completed Tasks" at bounding box center [425, 155] width 59 height 7
click at [405, 155] on input "Hide Completed Tasks" at bounding box center [402, 155] width 6 height 6
checkbox input "true"
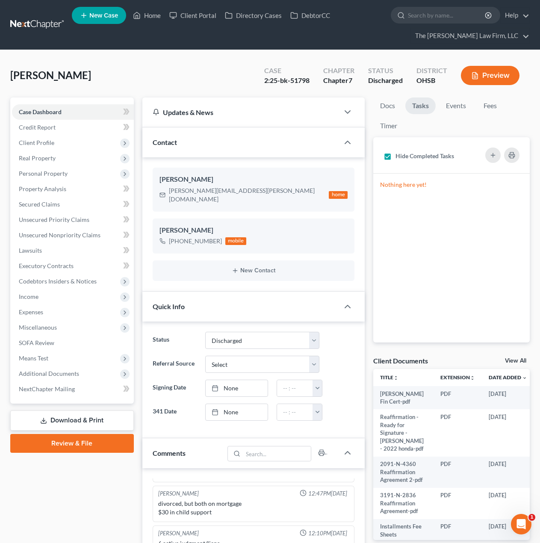
drag, startPoint x: 47, startPoint y: 372, endPoint x: 55, endPoint y: 383, distance: 13.8
click at [47, 372] on span "Additional Documents" at bounding box center [49, 373] width 60 height 7
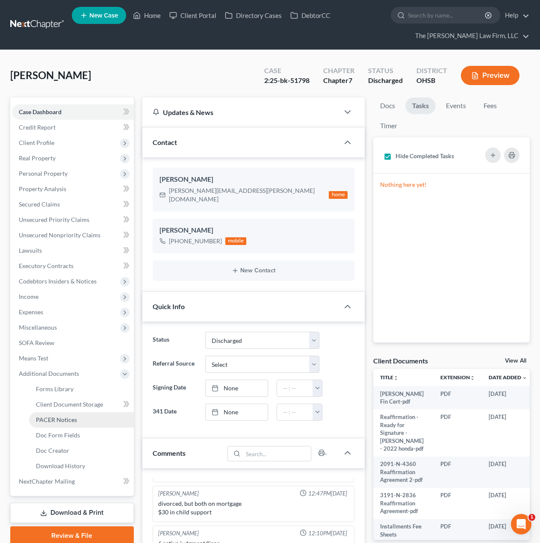
click at [52, 425] on link "PACER Notices" at bounding box center [81, 419] width 105 height 15
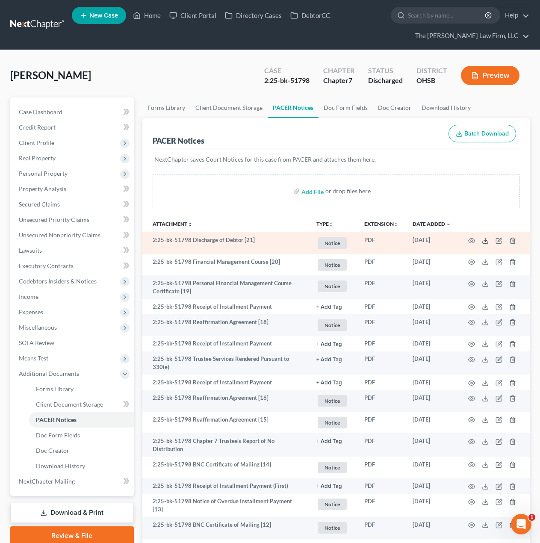
click at [485, 240] on line at bounding box center [485, 239] width 0 height 3
